Goal: Use online tool/utility: Utilize a website feature to perform a specific function

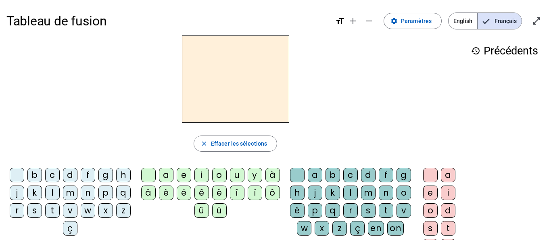
click at [116, 200] on div "q" at bounding box center [123, 193] width 15 height 15
click at [239, 182] on div "u" at bounding box center [237, 175] width 15 height 15
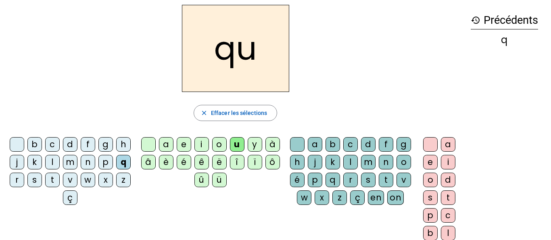
scroll to position [56, 0]
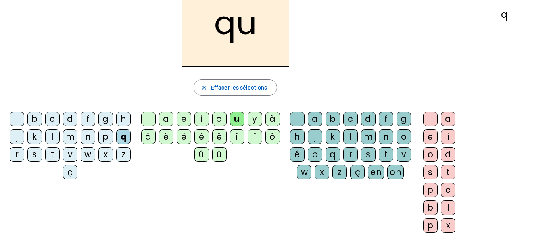
click at [207, 117] on div "i" at bounding box center [202, 119] width 15 height 15
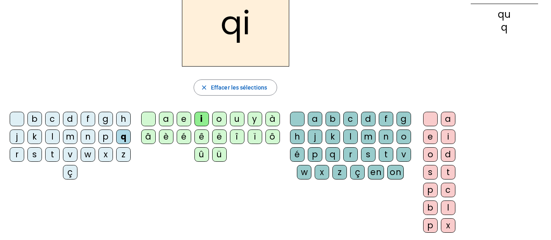
click at [146, 117] on div at bounding box center [148, 119] width 15 height 15
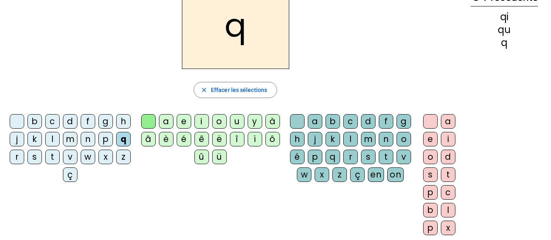
scroll to position [53, 0]
click at [239, 116] on div "u" at bounding box center [237, 122] width 15 height 15
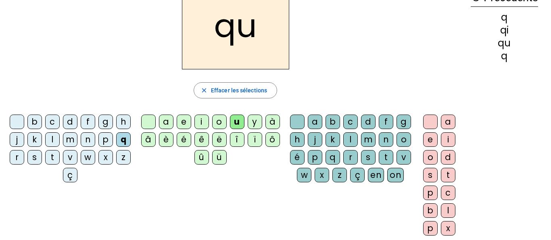
click at [443, 138] on div "i" at bounding box center [448, 139] width 15 height 15
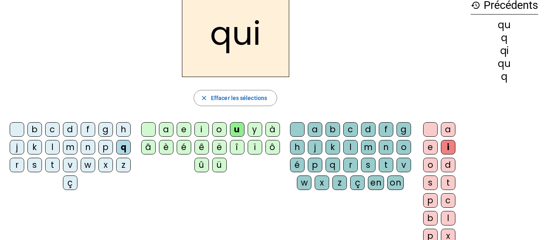
scroll to position [45, 0]
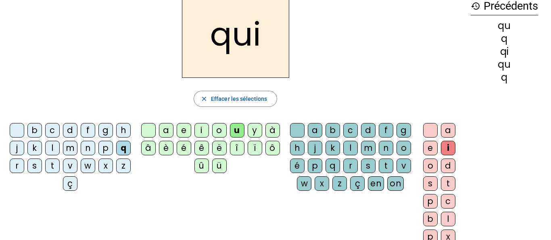
click at [42, 168] on div "s" at bounding box center [34, 166] width 15 height 15
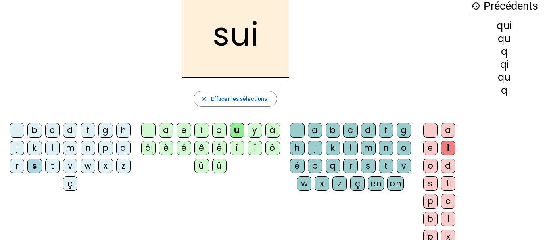
click at [207, 128] on div "i" at bounding box center [202, 130] width 15 height 15
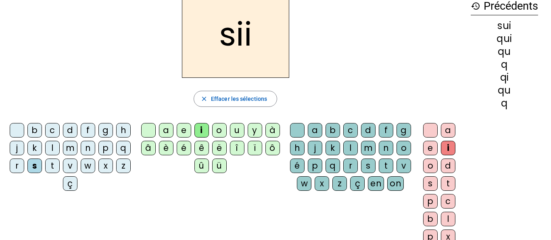
click at [430, 125] on div at bounding box center [430, 130] width 15 height 15
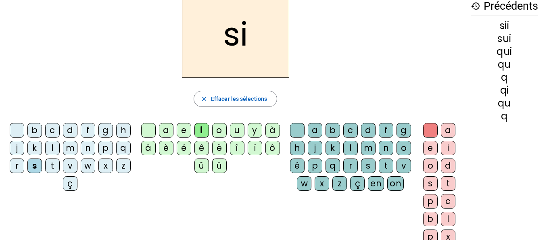
click at [95, 153] on div "n" at bounding box center [88, 148] width 15 height 15
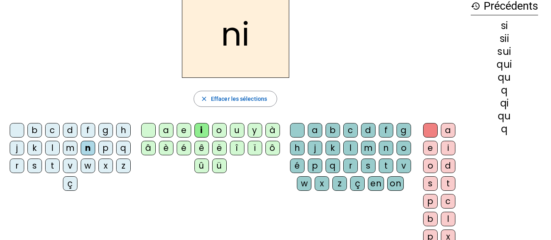
click at [184, 127] on div "e" at bounding box center [184, 130] width 15 height 15
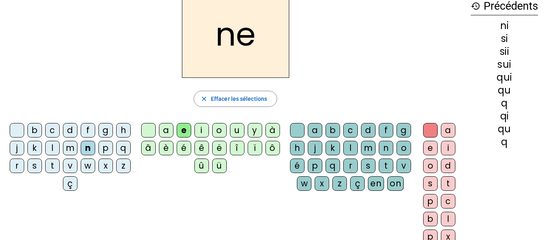
click at [42, 166] on div "s" at bounding box center [34, 166] width 15 height 15
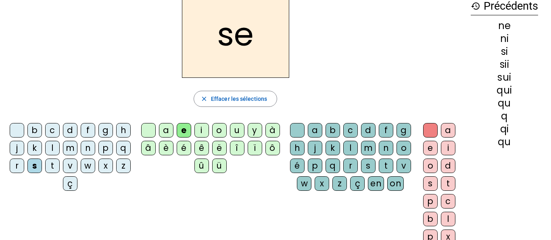
click at [60, 166] on div "t" at bounding box center [52, 166] width 15 height 15
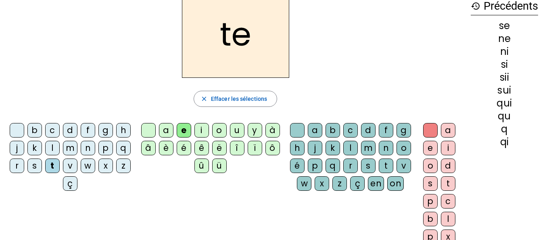
click at [78, 126] on div "d" at bounding box center [70, 130] width 15 height 15
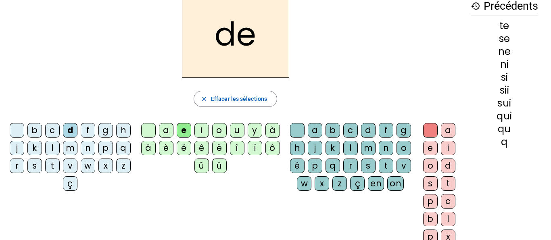
click at [233, 133] on div "u" at bounding box center [237, 130] width 15 height 15
click at [42, 164] on div "s" at bounding box center [34, 166] width 15 height 15
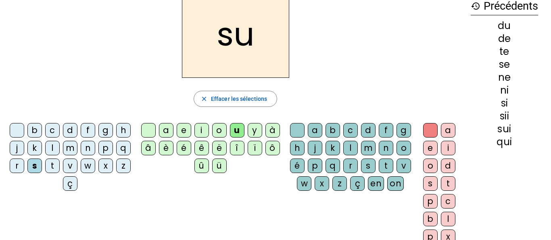
click at [60, 152] on div "l" at bounding box center [52, 148] width 15 height 15
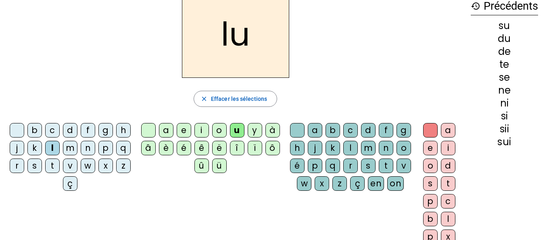
click at [60, 167] on div "t" at bounding box center [52, 166] width 15 height 15
click at [161, 127] on div "a" at bounding box center [166, 130] width 15 height 15
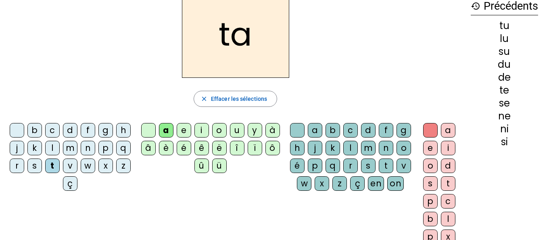
click at [42, 166] on div "s" at bounding box center [34, 166] width 15 height 15
click at [60, 167] on div "t" at bounding box center [52, 166] width 15 height 15
click at [78, 145] on div "m" at bounding box center [70, 148] width 15 height 15
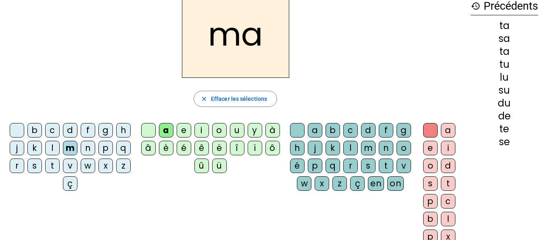
click at [181, 124] on div "e" at bounding box center [184, 130] width 15 height 15
click at [78, 128] on div "d" at bounding box center [70, 130] width 15 height 15
